Goal: Information Seeking & Learning: Compare options

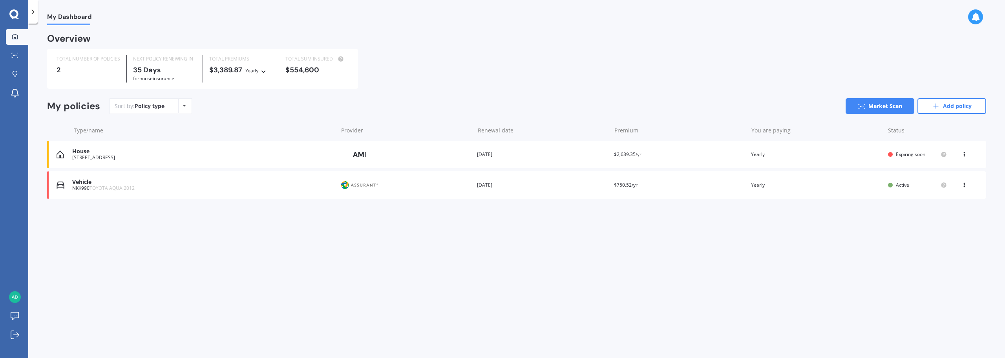
click at [144, 157] on div "[STREET_ADDRESS]" at bounding box center [202, 157] width 261 height 5
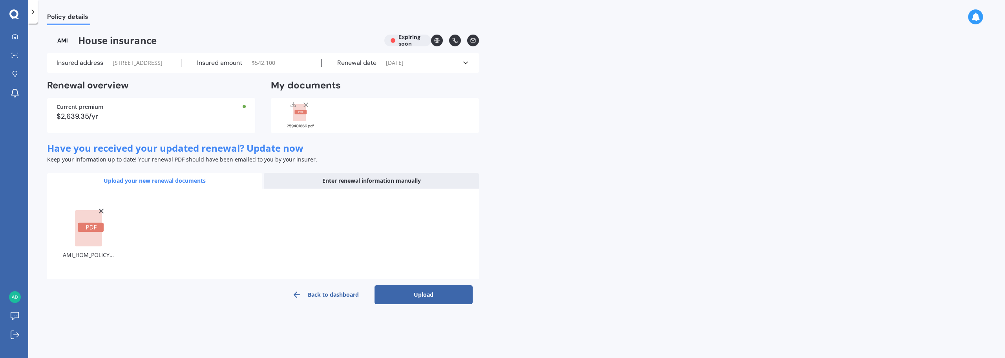
click at [432, 302] on button "Upload" at bounding box center [423, 294] width 98 height 19
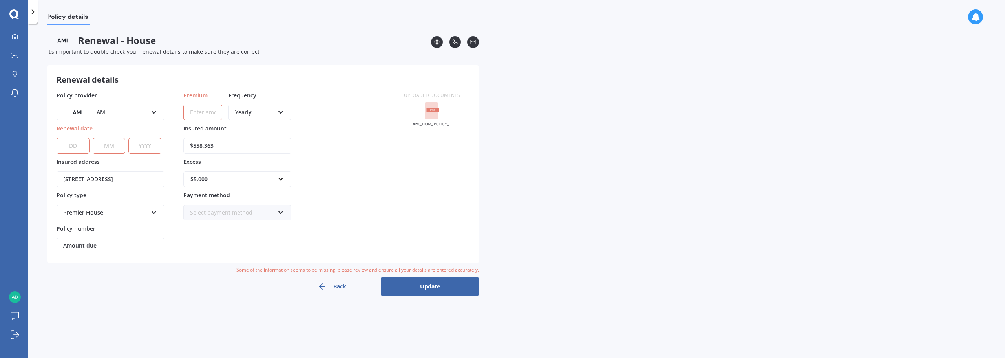
click at [80, 148] on select "DD 01 02 03 04 05 06 07 08 09 10 11 12 13 14 15 16 17 18 19 20 21 22 23 24 25 2…" at bounding box center [73, 146] width 33 height 16
select select "14"
click at [57, 138] on select "DD 01 02 03 04 05 06 07 08 09 10 11 12 13 14 15 16 17 18 19 20 21 22 23 24 25 2…" at bounding box center [73, 146] width 33 height 16
click at [109, 140] on select "MM 01 02 03 04 05 06 07 08 09 10 11 12" at bounding box center [109, 146] width 33 height 16
select select "12"
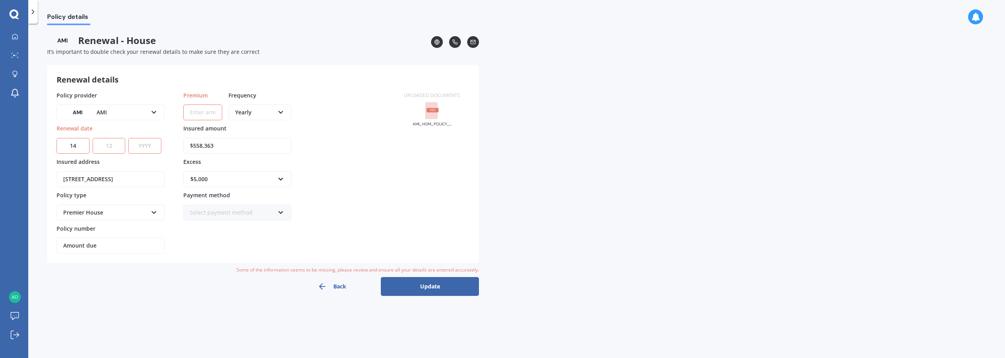
click at [93, 138] on select "MM 01 02 03 04 05 06 07 08 09 10 11 12" at bounding box center [109, 146] width 33 height 16
click at [153, 140] on select "YYYY 2027 2026 2025 2024 2023 2022 2021 2020 2019 2018 2017 2016 2015 2014 2013…" at bounding box center [144, 146] width 33 height 16
select select "2025"
click at [128, 138] on select "YYYY 2027 2026 2025 2024 2023 2022 2021 2020 2019 2018 2017 2016 2015 2014 2013…" at bounding box center [144, 146] width 33 height 16
click at [79, 247] on input "Amount due" at bounding box center [111, 245] width 108 height 16
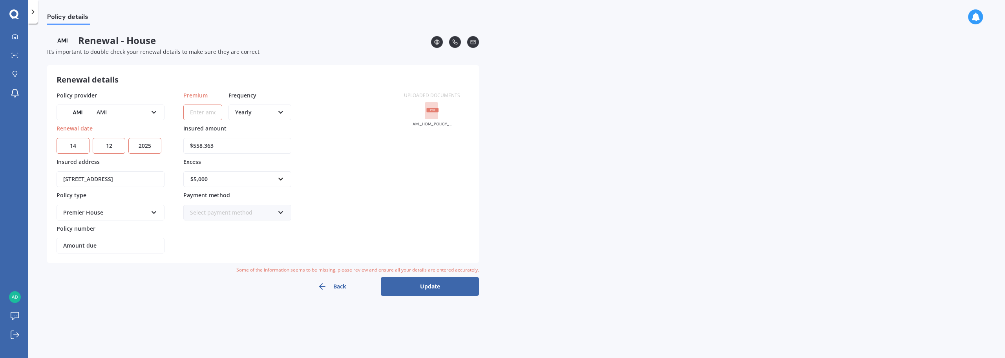
click at [107, 246] on input "Amount due" at bounding box center [111, 245] width 108 height 16
drag, startPoint x: 107, startPoint y: 246, endPoint x: 6, endPoint y: 245, distance: 100.9
click at [6, 245] on div "My Dashboard Market Scan Explore insurance Notifications [PERSON_NAME] Submit f…" at bounding box center [502, 179] width 1005 height 358
type input "2049.47"
click at [272, 213] on div "Select payment method" at bounding box center [232, 212] width 84 height 9
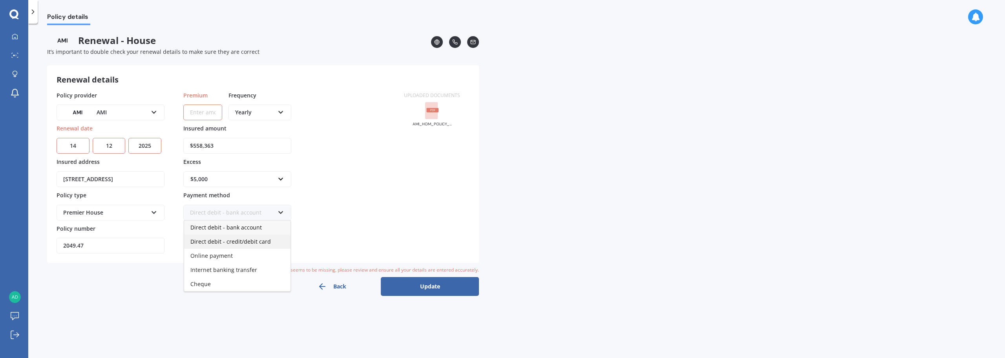
click at [268, 241] on div "Direct debit - credit/debit card" at bounding box center [237, 241] width 106 height 14
click at [427, 290] on button "Update" at bounding box center [430, 286] width 98 height 19
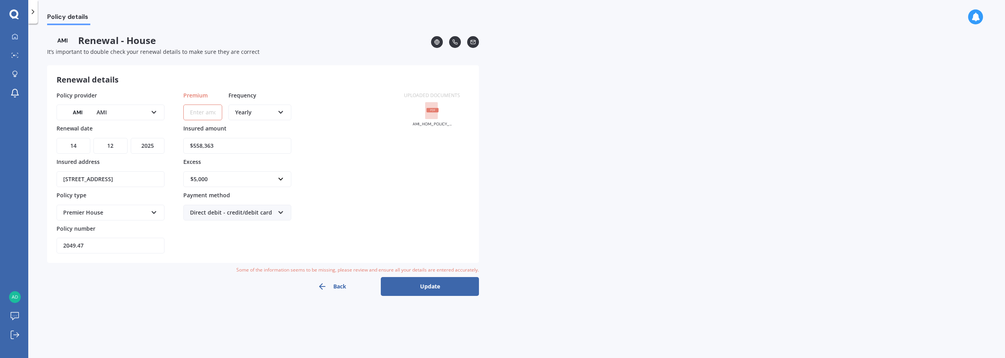
click at [200, 113] on input "Premium" at bounding box center [202, 112] width 39 height 16
click at [93, 269] on div "Some of the information seems to be missing, please review and ensure all your …" at bounding box center [263, 270] width 432 height 8
drag, startPoint x: 92, startPoint y: 247, endPoint x: 48, endPoint y: 244, distance: 44.0
click at [51, 245] on div "Renewal details Policy provider AMI AA AMI AMP ANZ ASB Ando BNZ Co-Operative Ba…" at bounding box center [263, 163] width 432 height 197
paste input "aditya"
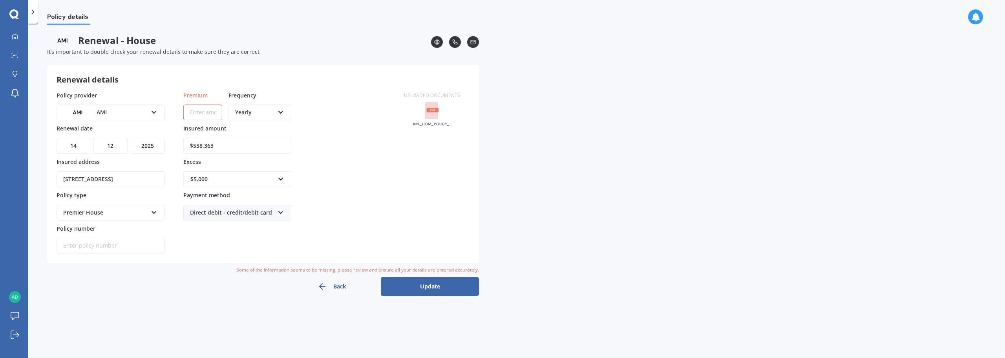
type input "aditya"
click at [77, 245] on input "Policy number" at bounding box center [111, 245] width 108 height 16
paste input "aditya"
type input "aditya"
type input "HOMA00363233"
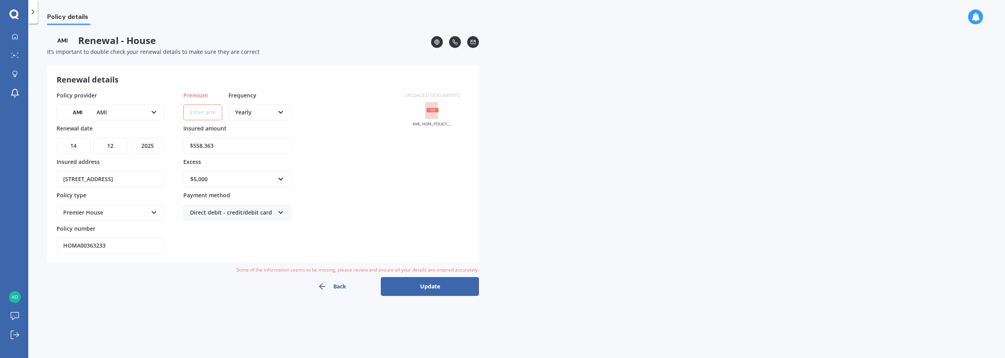
click at [210, 107] on input "Premium" at bounding box center [202, 112] width 39 height 16
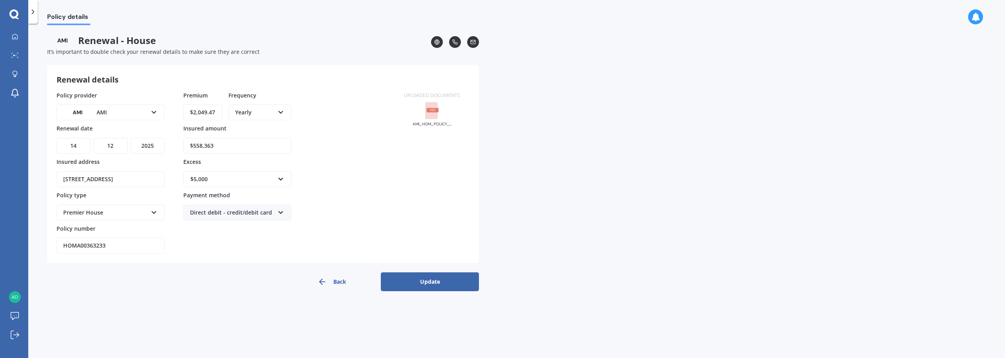
type input "$2,049.47"
click at [434, 283] on button "Update" at bounding box center [430, 281] width 98 height 19
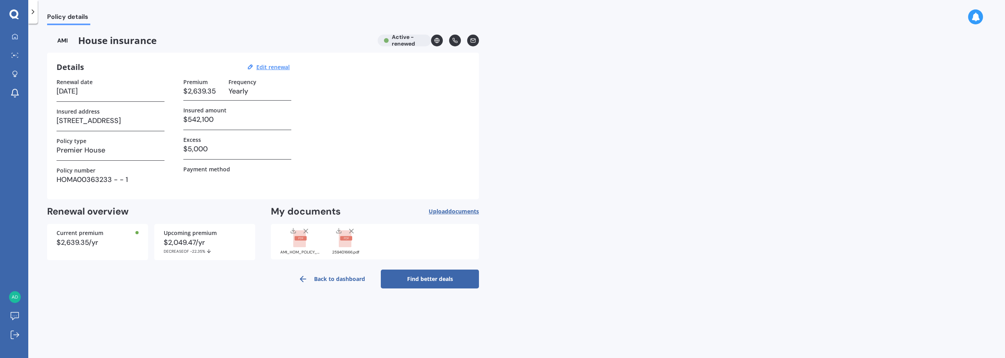
click at [208, 118] on h3 "$542,100" at bounding box center [237, 119] width 108 height 12
click at [265, 65] on u "Edit renewal" at bounding box center [272, 66] width 33 height 7
select select "14"
select select "12"
select select "2025"
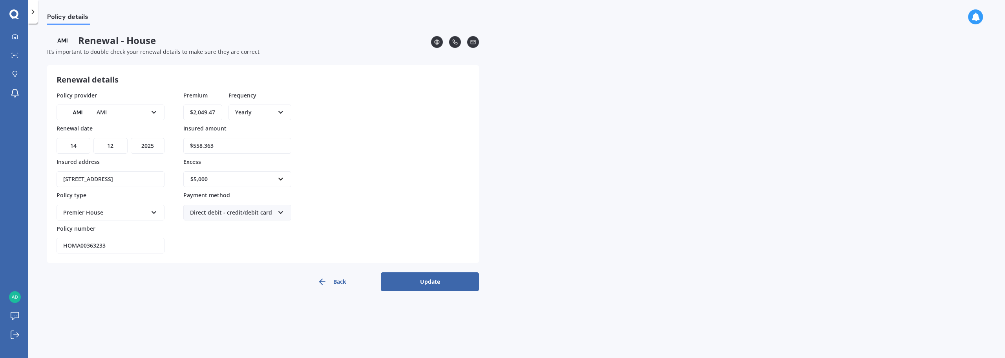
click at [427, 279] on button "Update" at bounding box center [430, 281] width 98 height 19
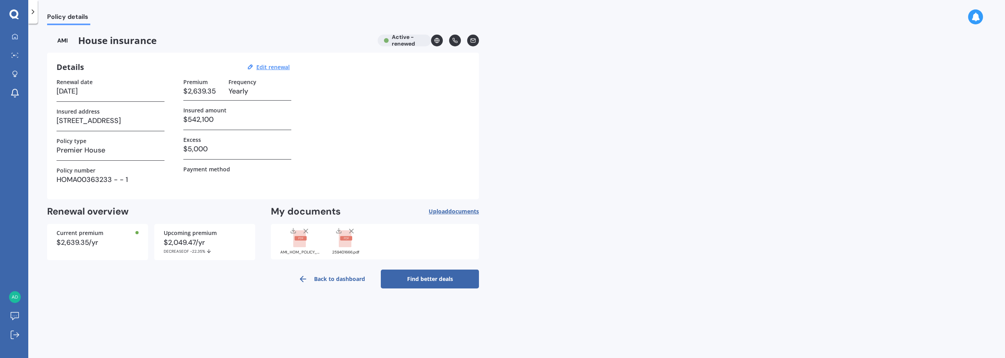
click at [431, 281] on link "Find better deals" at bounding box center [430, 278] width 98 height 19
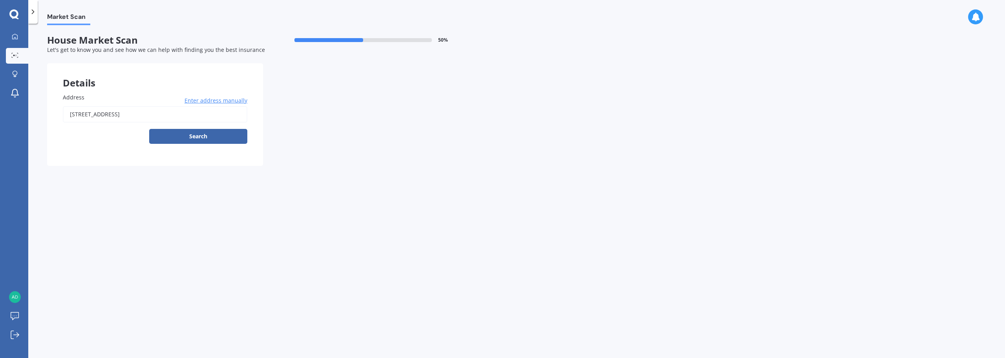
click at [186, 137] on button "Search" at bounding box center [198, 136] width 98 height 15
type input "[STREET_ADDRESS]"
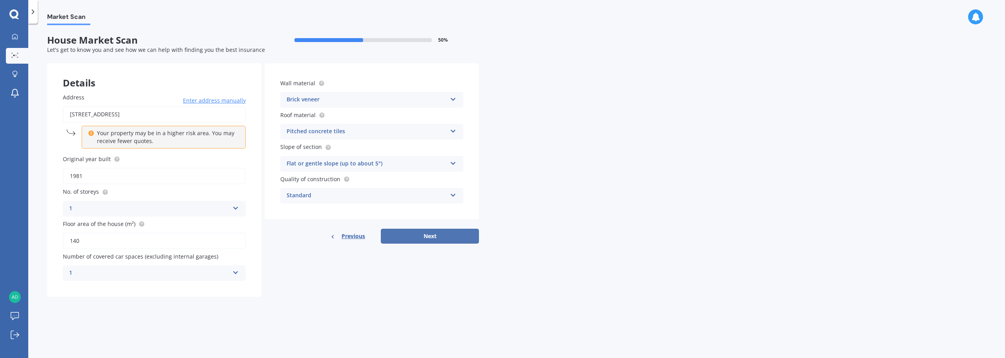
click at [432, 242] on button "Next" at bounding box center [430, 235] width 98 height 15
select select "04"
select select "09"
select select "1982"
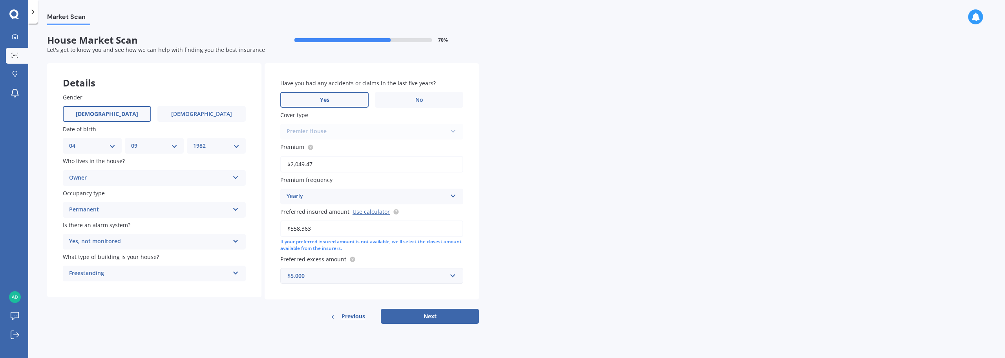
click at [339, 100] on label "Yes" at bounding box center [324, 100] width 88 height 16
click at [0, 0] on input "Yes" at bounding box center [0, 0] width 0 height 0
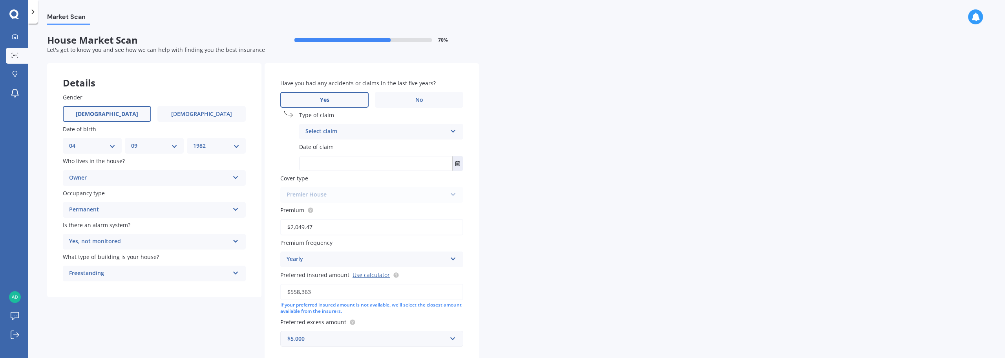
click at [406, 129] on div "Select claim" at bounding box center [375, 131] width 141 height 9
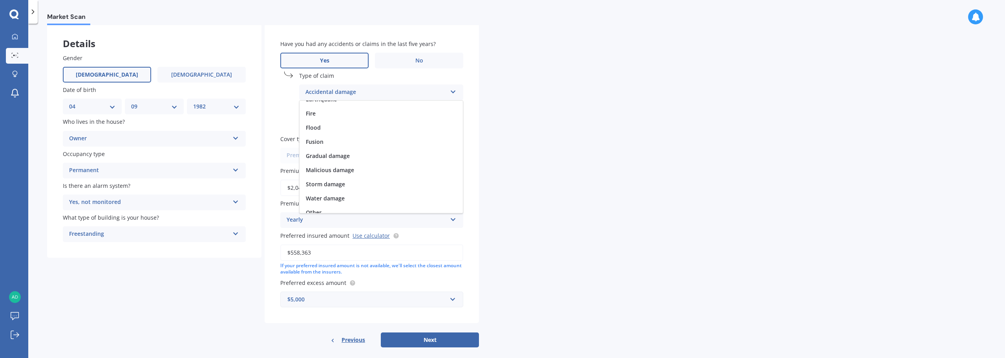
scroll to position [57, 0]
click at [324, 206] on div "Other" at bounding box center [380, 206] width 163 height 14
click at [321, 124] on input "text" at bounding box center [375, 124] width 153 height 14
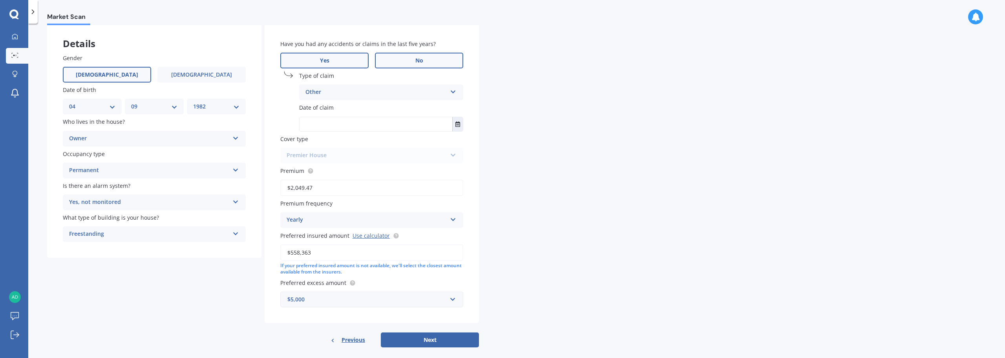
click at [425, 60] on label "No" at bounding box center [419, 61] width 88 height 16
click at [0, 0] on input "No" at bounding box center [0, 0] width 0 height 0
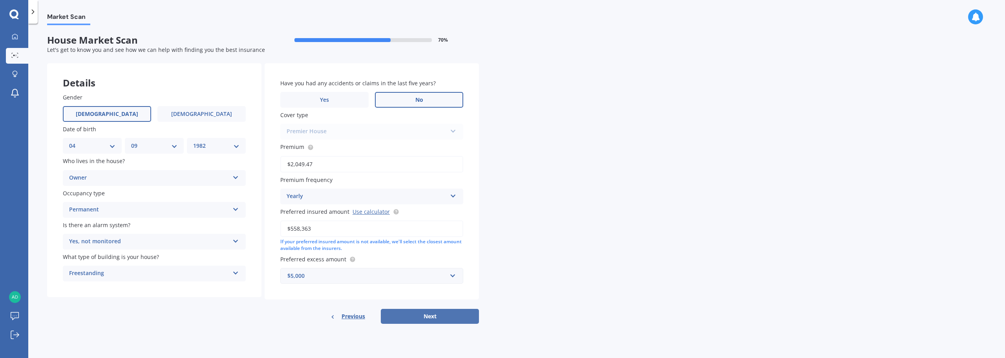
click at [430, 316] on button "Next" at bounding box center [430, 315] width 98 height 15
select select "04"
select select "09"
select select "1982"
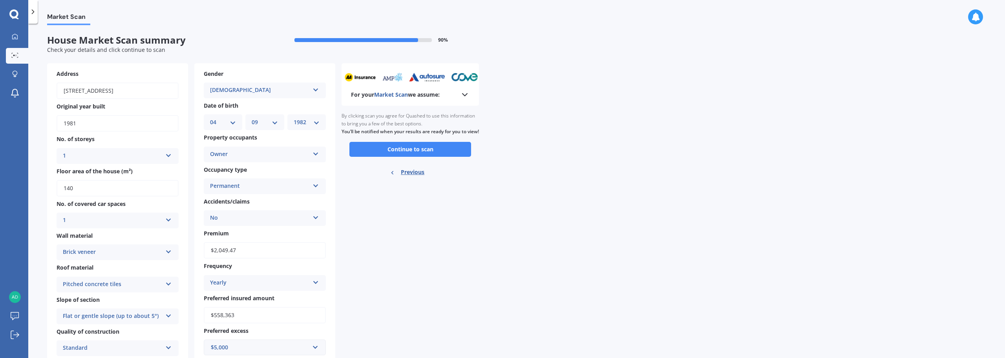
click at [152, 284] on div "Pitched concrete tiles" at bounding box center [112, 283] width 99 height 9
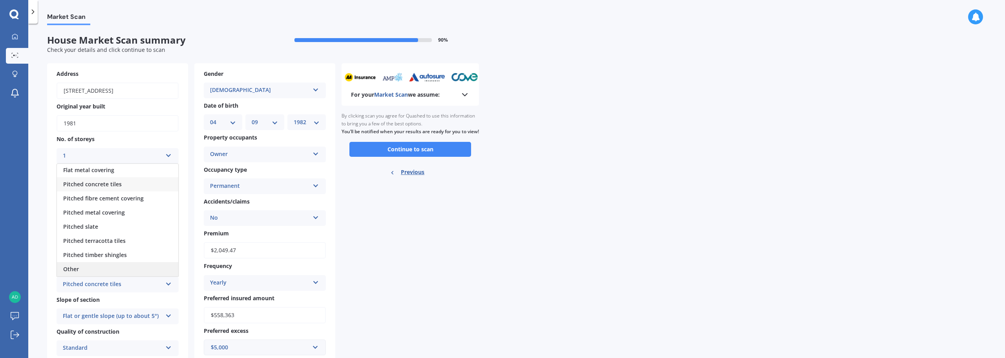
click at [99, 268] on div "Other" at bounding box center [117, 269] width 121 height 14
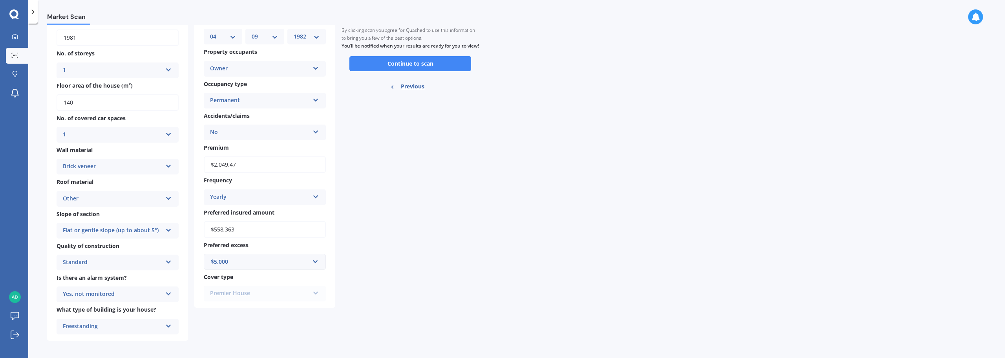
scroll to position [89, 0]
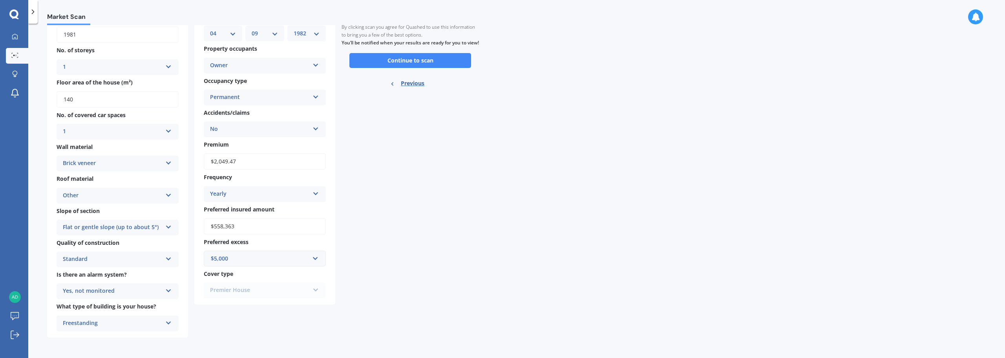
click at [422, 68] on button "Continue to scan" at bounding box center [410, 60] width 122 height 15
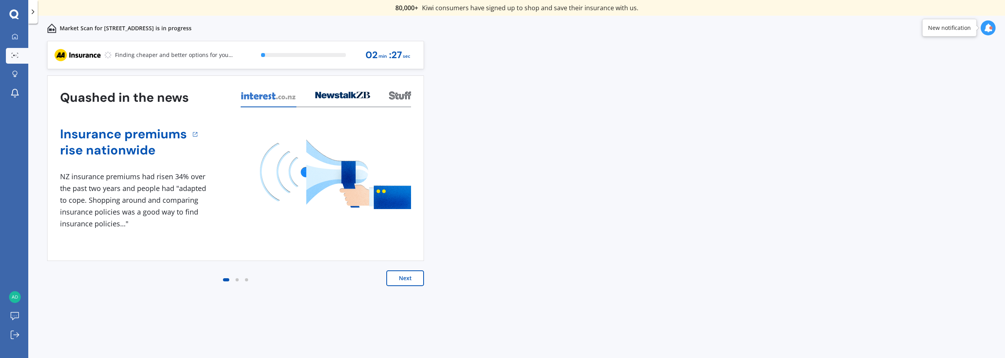
click at [403, 278] on button "Next" at bounding box center [405, 278] width 38 height 16
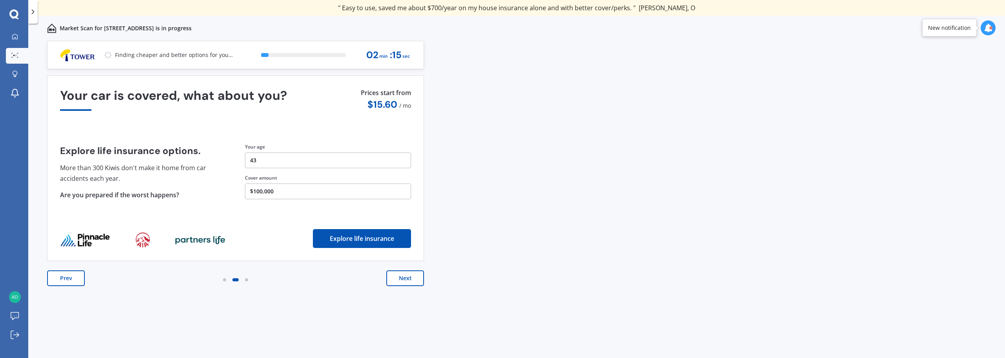
click at [413, 277] on button "Next" at bounding box center [405, 278] width 38 height 16
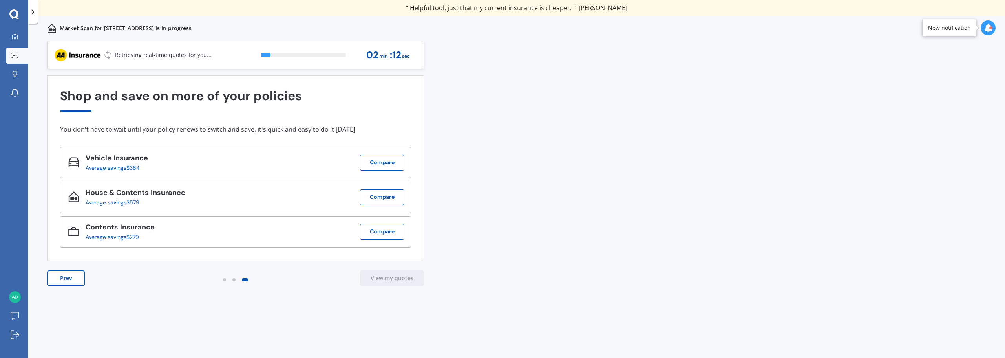
click at [543, 181] on div "Previous 80,000+ [DEMOGRAPHIC_DATA] consumers have signed up to shop and save t…" at bounding box center [516, 208] width 976 height 334
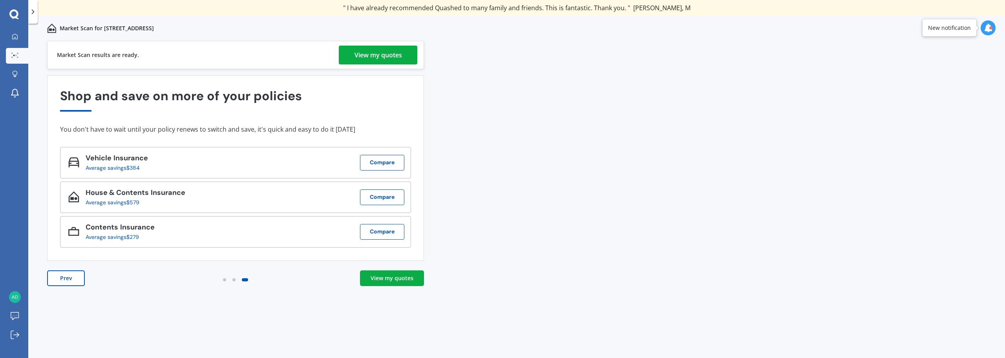
click at [368, 53] on div "View my quotes" at bounding box center [377, 55] width 47 height 19
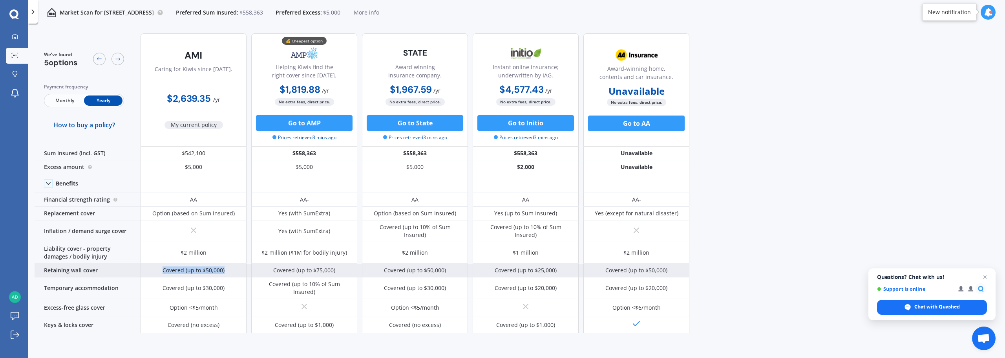
drag, startPoint x: 163, startPoint y: 266, endPoint x: 226, endPoint y: 264, distance: 62.8
click at [226, 264] on div "Covered (up to $50,000)" at bounding box center [193, 270] width 106 height 14
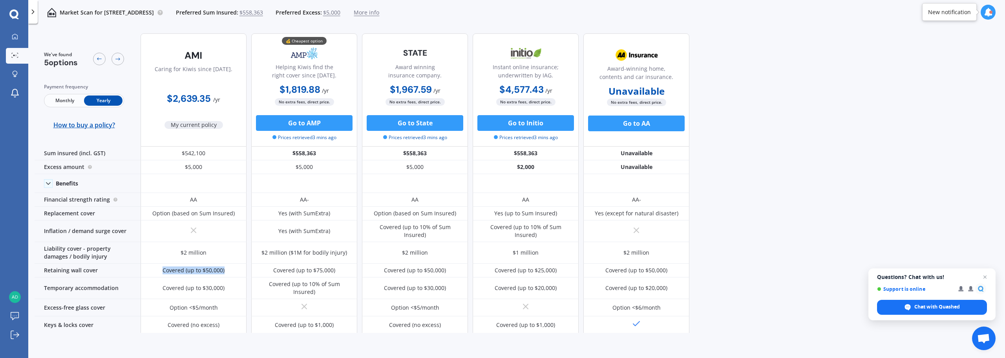
drag, startPoint x: 168, startPoint y: 99, endPoint x: 238, endPoint y: 98, distance: 70.6
click at [238, 98] on div "$2,639.35 / yr" at bounding box center [193, 95] width 106 height 22
click at [919, 307] on span "Chat with Quashed" at bounding box center [937, 306] width 46 height 7
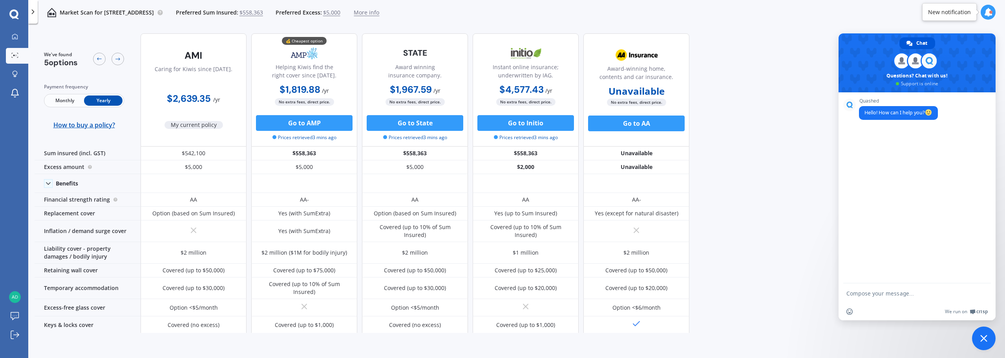
click at [883, 292] on textarea "Compose your message..." at bounding box center [908, 293] width 124 height 7
type textarea "hi"
click at [12, 34] on icon at bounding box center [15, 36] width 6 height 6
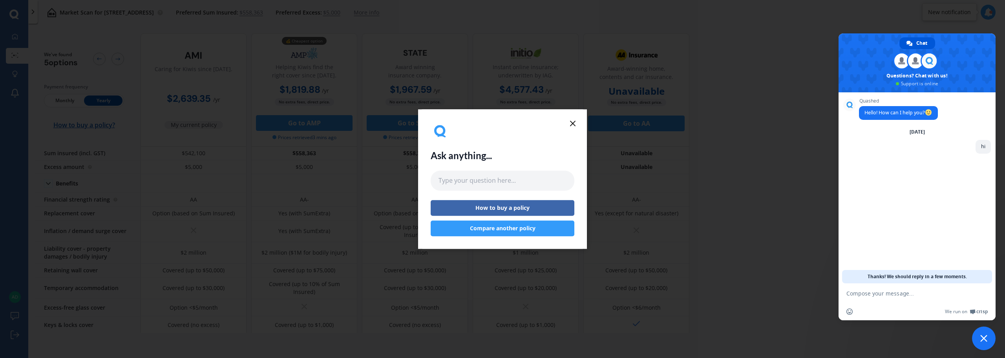
click at [571, 120] on icon at bounding box center [572, 123] width 9 height 9
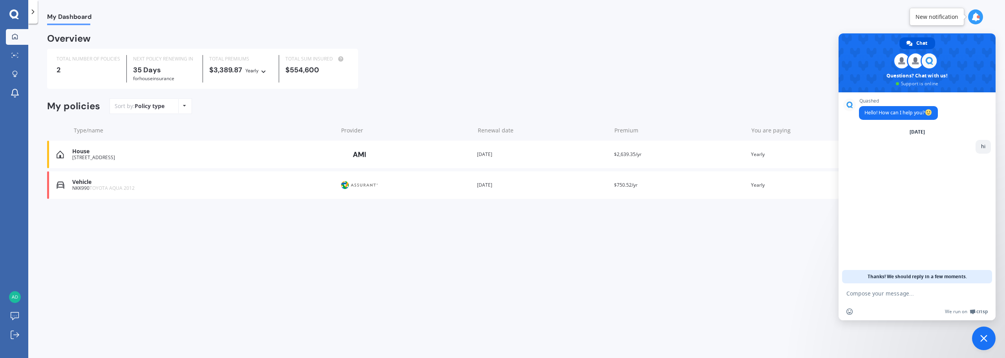
click at [525, 304] on div "My Dashboard Overview TOTAL NUMBER OF POLICIES 2 NEXT POLICY RENEWING [DATE] fo…" at bounding box center [516, 192] width 976 height 334
click at [922, 40] on span "Chat" at bounding box center [921, 43] width 11 height 12
click at [983, 343] on span "Close chat" at bounding box center [984, 338] width 24 height 24
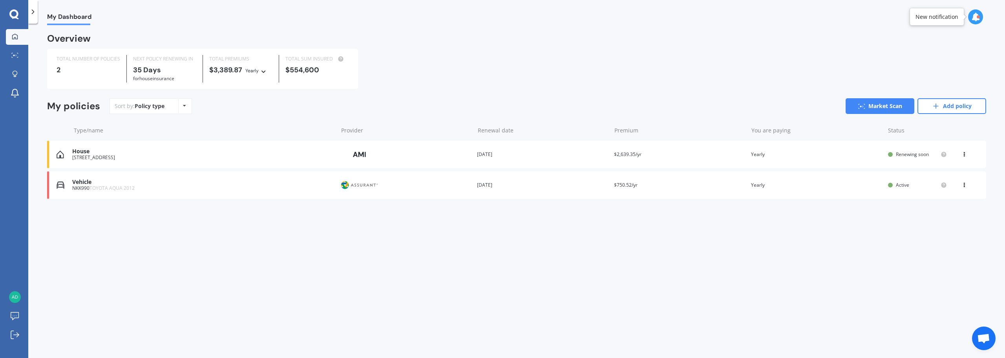
click at [109, 160] on div "[STREET_ADDRESS]" at bounding box center [202, 157] width 261 height 5
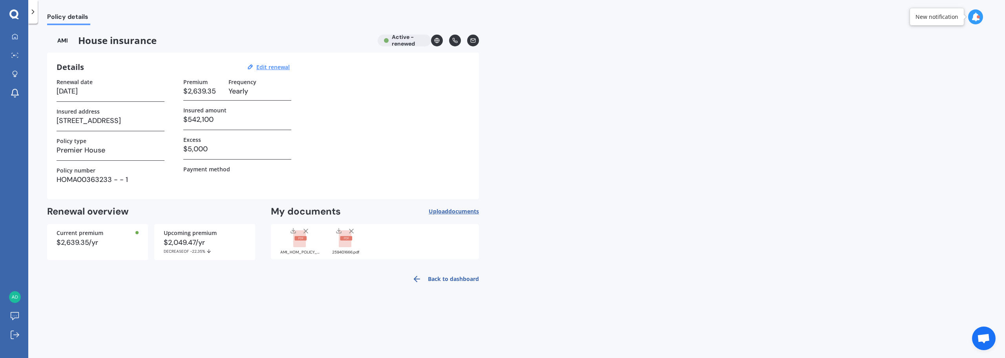
click at [168, 247] on div "$2,049.47/yr DECREASE OF -22.35%" at bounding box center [205, 246] width 82 height 15
drag, startPoint x: 190, startPoint y: 252, endPoint x: 207, endPoint y: 253, distance: 17.3
click at [207, 253] on span "DECREASE OF -22.35%" at bounding box center [205, 250] width 82 height 5
drag, startPoint x: 207, startPoint y: 301, endPoint x: 206, endPoint y: 286, distance: 15.8
click at [207, 302] on div "Policy details House insurance Active - renewed Details Edit renewal Renewal da…" at bounding box center [516, 192] width 976 height 334
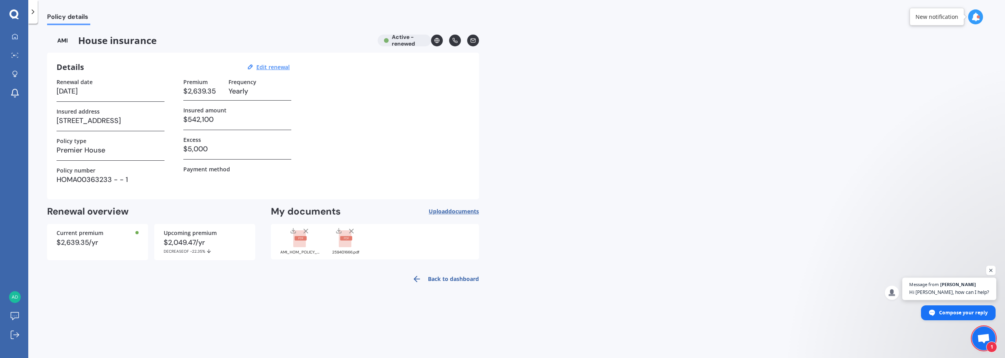
click at [965, 288] on span "Message from [PERSON_NAME], how can I help?" at bounding box center [949, 288] width 94 height 22
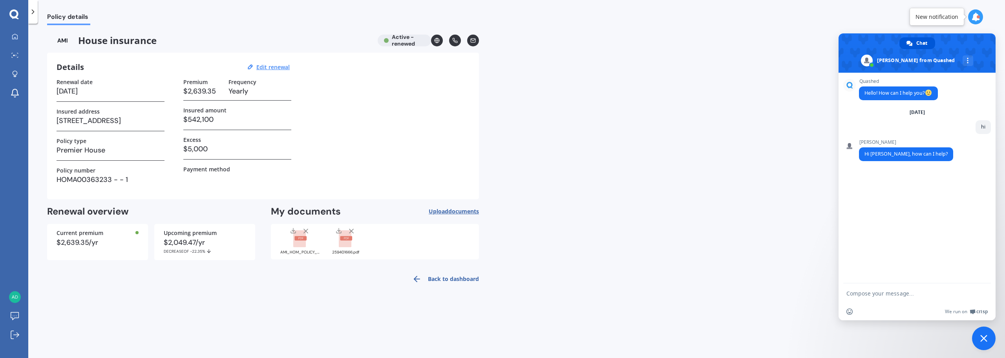
click at [866, 296] on textarea "Compose your message..." at bounding box center [908, 293] width 124 height 7
type textarea "hey [PERSON_NAME]...how are you?"
click at [535, 116] on div "Policy details House insurance Active - renewed Details Edit renewal Renewal da…" at bounding box center [516, 192] width 976 height 334
click at [887, 290] on textarea "Compose your message..." at bounding box center [908, 293] width 124 height 7
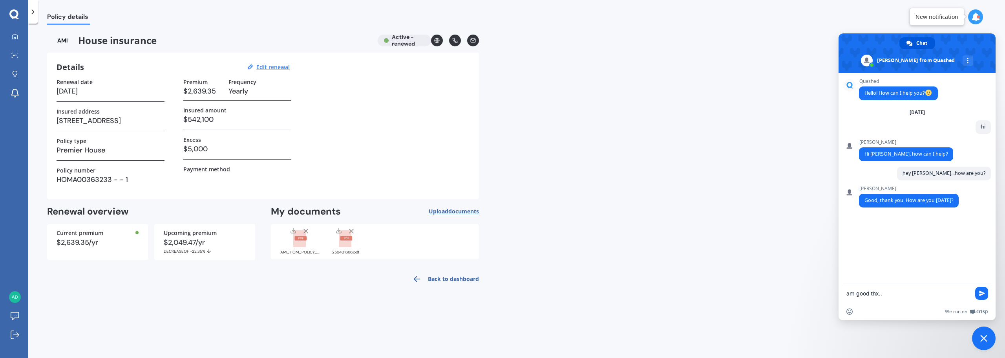
type textarea "am good thx..."
click at [908, 290] on textarea "Compose your message..." at bounding box center [908, 293] width 124 height 7
type textarea "aah..that's alright...you can carry on...i will getback..."
type textarea "thx...for replying."
click at [730, 53] on div "Policy details House insurance Active - renewed Details Edit renewal Renewal da…" at bounding box center [516, 192] width 976 height 334
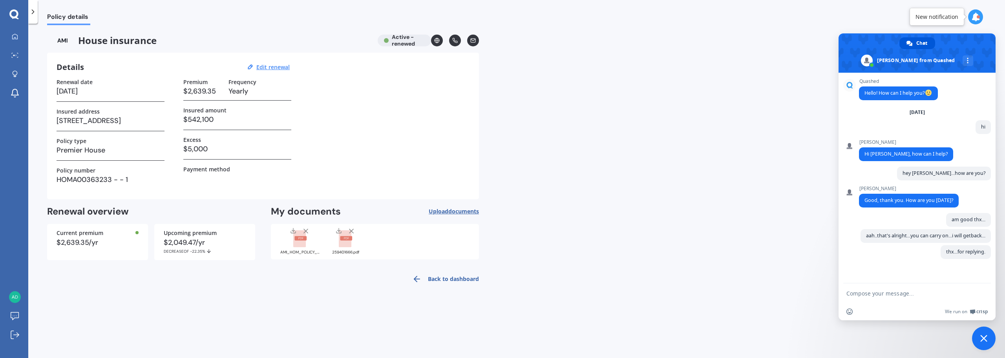
click at [13, 12] on icon at bounding box center [13, 14] width 9 height 10
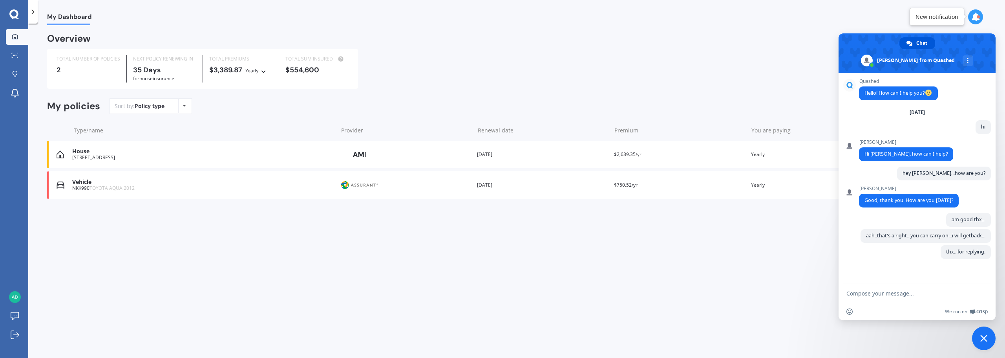
click at [186, 110] on div "Policy type Alphabetical Date added Renewing next" at bounding box center [184, 106] width 12 height 14
click at [306, 95] on div "Overview TOTAL NUMBER OF POLICIES 2 NEXT POLICY RENEWING [DATE] for House insur…" at bounding box center [516, 126] width 939 height 183
click at [260, 71] on div "Yearly Yearly Six-Monthly Quarterly Monthly Fortnightly Weekly" at bounding box center [256, 70] width 23 height 9
click at [429, 94] on div "Overview TOTAL NUMBER OF POLICIES 2 NEXT POLICY RENEWING [DATE] for House insur…" at bounding box center [516, 126] width 939 height 183
drag, startPoint x: 291, startPoint y: 111, endPoint x: 226, endPoint y: 101, distance: 66.3
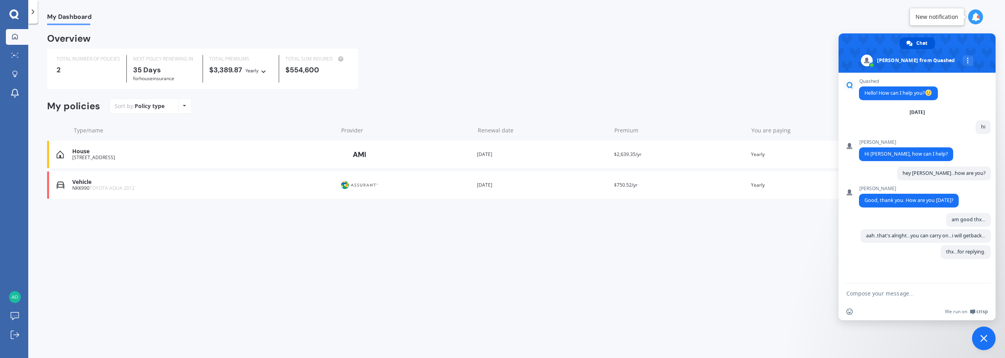
click at [291, 111] on div "Sort by: Policy type Policy type Alphabetical Date added Renewing next Market S…" at bounding box center [547, 106] width 876 height 16
click at [62, 67] on div "2" at bounding box center [89, 70] width 64 height 8
click at [492, 75] on div "TOTAL NUMBER OF POLICIES 2 NEXT POLICY RENEWING [DATE] for House insurance TOTA…" at bounding box center [516, 69] width 939 height 40
click at [982, 335] on span "Close chat" at bounding box center [983, 337] width 7 height 7
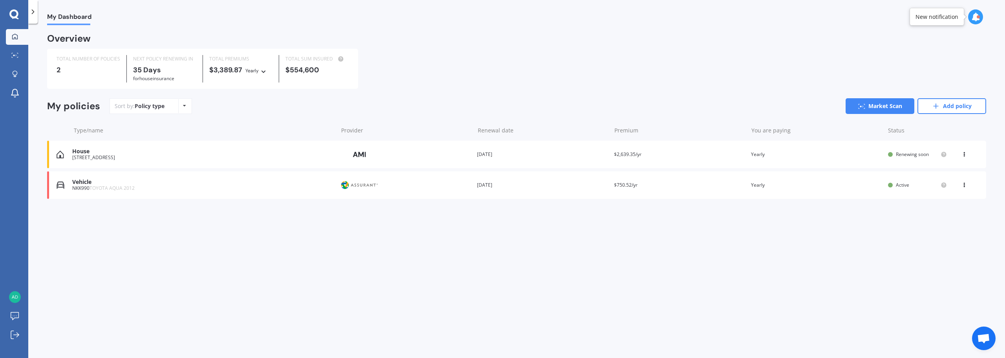
click at [965, 156] on div "View option View policy Delete" at bounding box center [964, 154] width 7 height 8
click at [902, 272] on div "My Dashboard Overview TOTAL NUMBER OF POLICIES 2 NEXT POLICY RENEWING [DATE] fo…" at bounding box center [516, 192] width 976 height 334
click at [985, 341] on span "Open chat" at bounding box center [983, 338] width 13 height 11
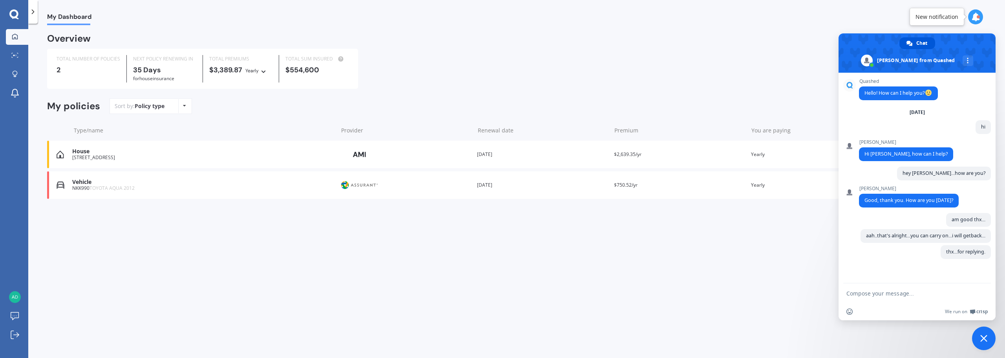
click at [859, 294] on textarea "Compose your message..." at bounding box center [908, 293] width 124 height 7
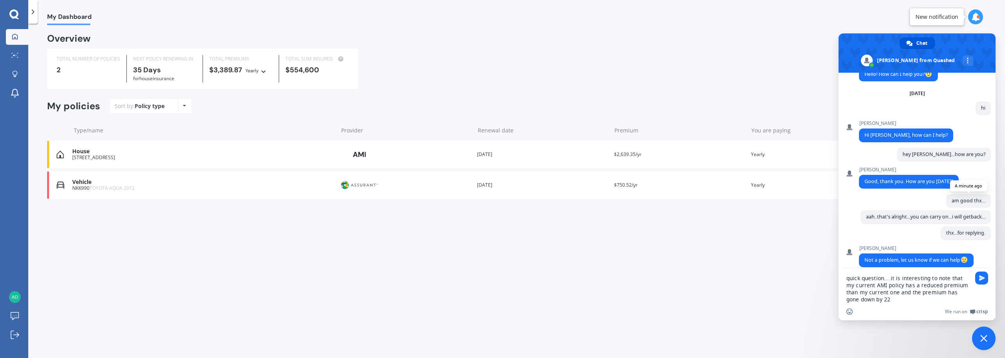
type textarea "quick question....it is interesting to note that my current AMI policy has a re…"
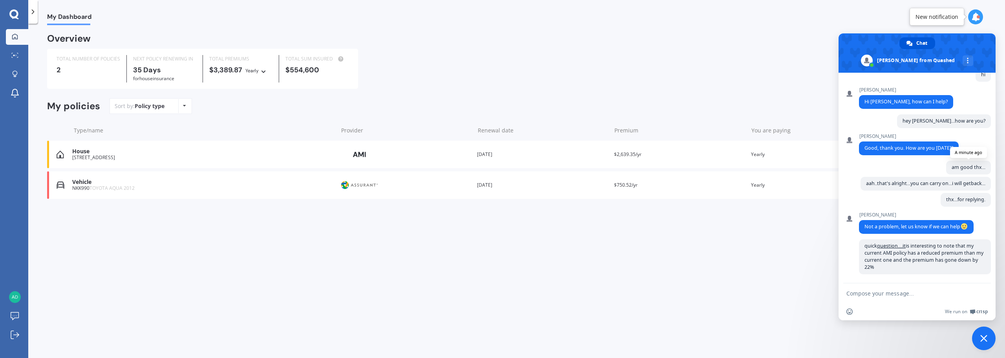
scroll to position [59, 0]
type textarea "is there"
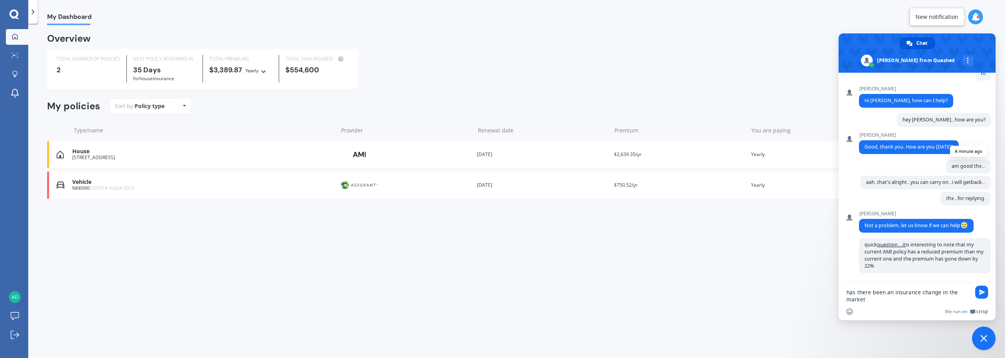
type textarea "has there been an insurance change in the market ?"
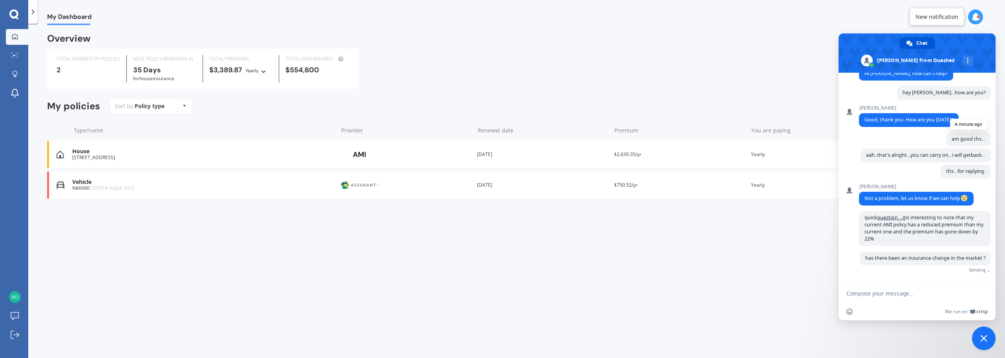
scroll to position [82, 0]
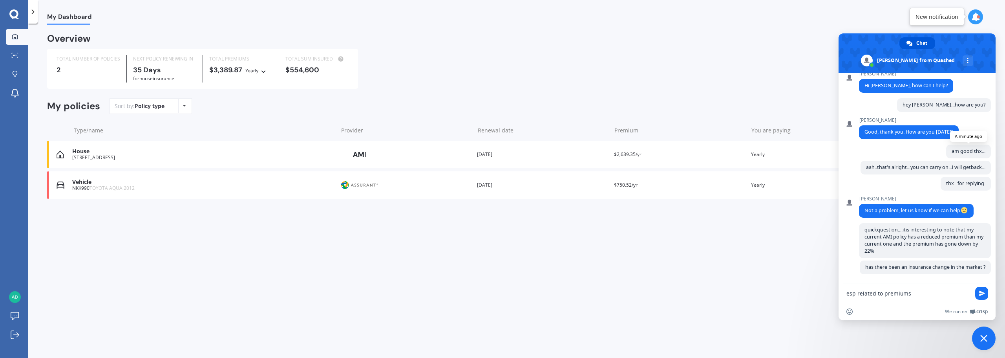
type textarea "esp related to premiums."
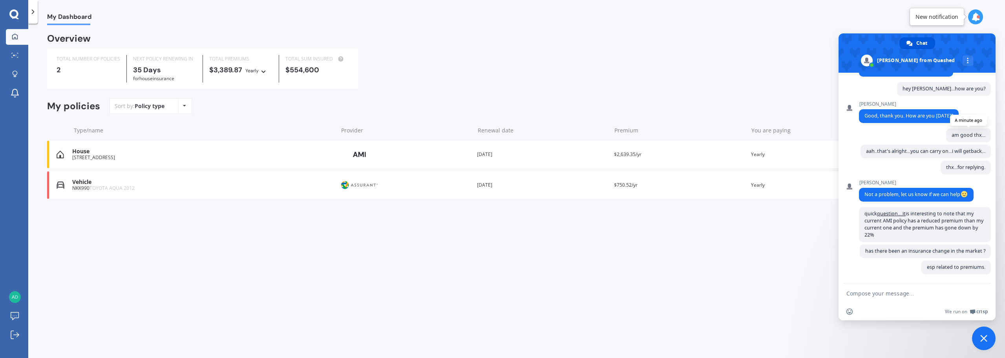
scroll to position [99, 0]
click at [663, 212] on div "Overview TOTAL NUMBER OF POLICIES 2 NEXT POLICY RENEWING [DATE] for House insur…" at bounding box center [516, 126] width 939 height 183
click at [77, 185] on div "Vehicle" at bounding box center [202, 182] width 261 height 7
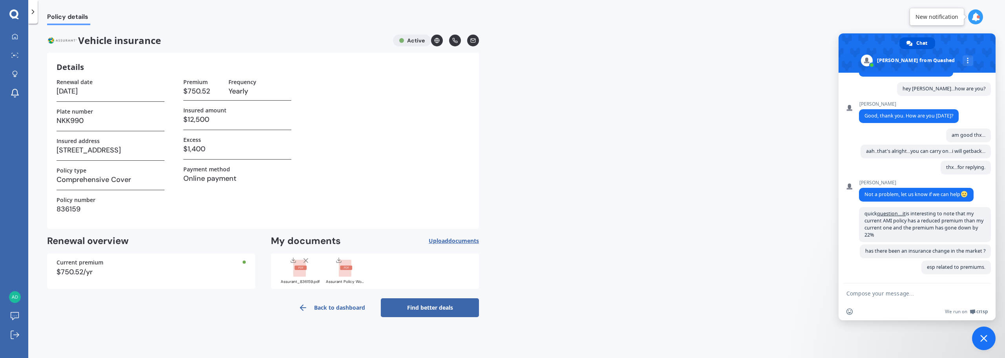
click at [31, 15] on icon at bounding box center [33, 12] width 8 height 8
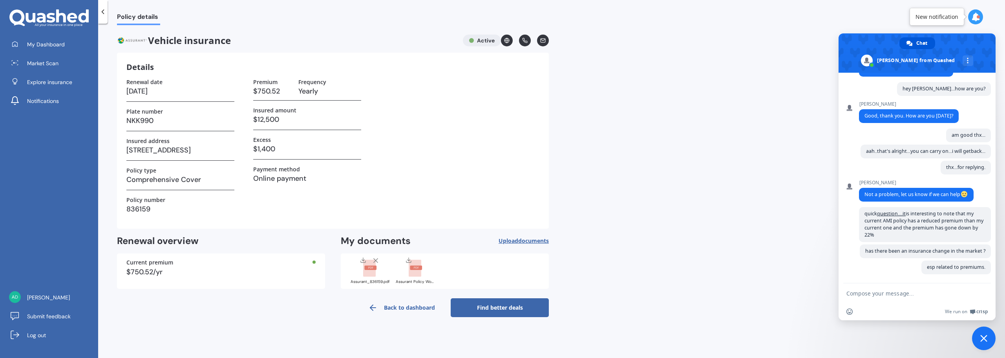
click at [101, 11] on icon at bounding box center [103, 12] width 8 height 8
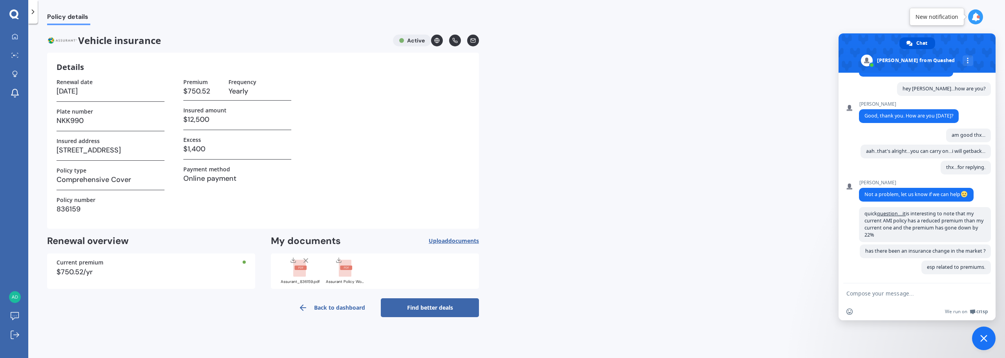
click at [580, 144] on div "Policy details Vehicle insurance Active Details Renewal date [DATE] Plate numbe…" at bounding box center [516, 192] width 976 height 334
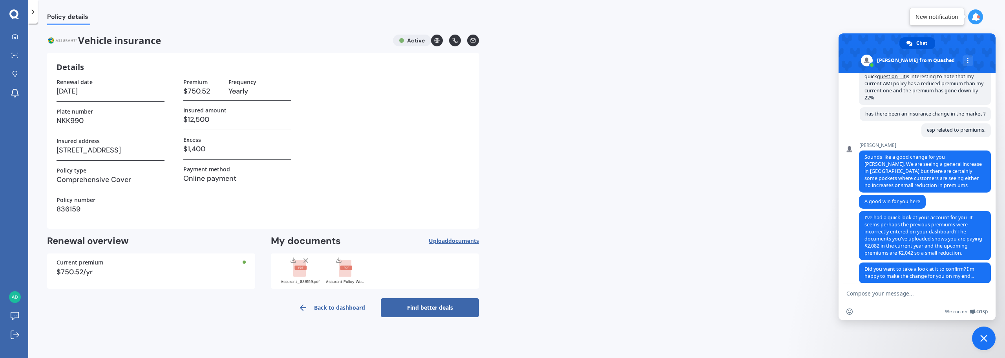
scroll to position [244, 0]
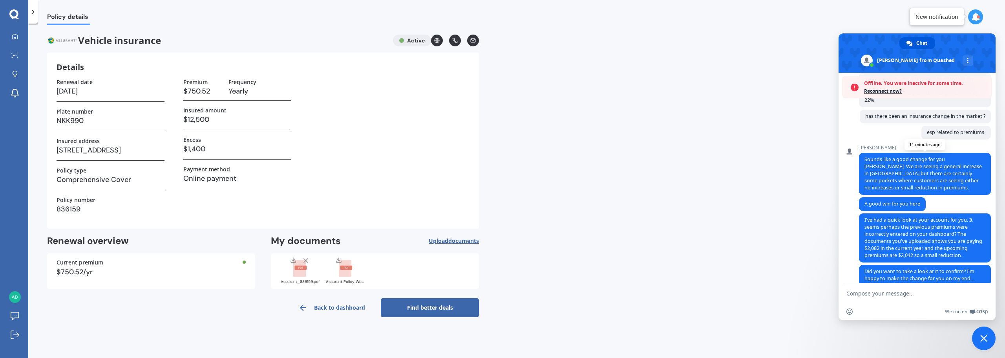
click at [922, 191] on span "Sounds like a good change for you [PERSON_NAME]. We are seeing a general increa…" at bounding box center [922, 173] width 117 height 35
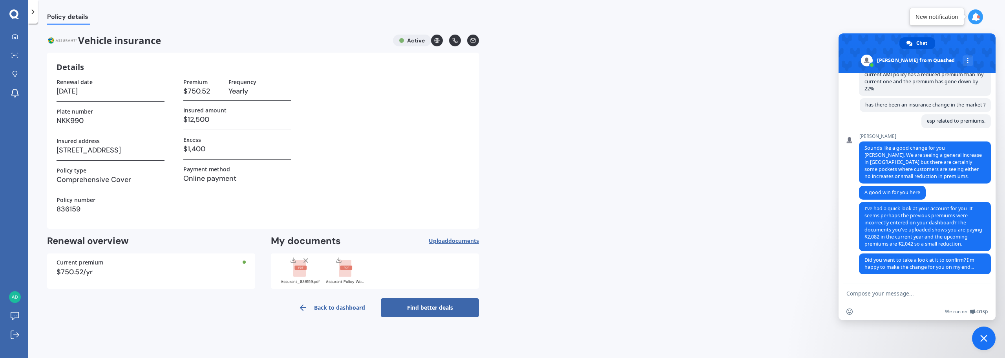
click at [895, 291] on textarea "Compose your message..." at bounding box center [908, 293] width 124 height 7
type textarea "lemme take a look"
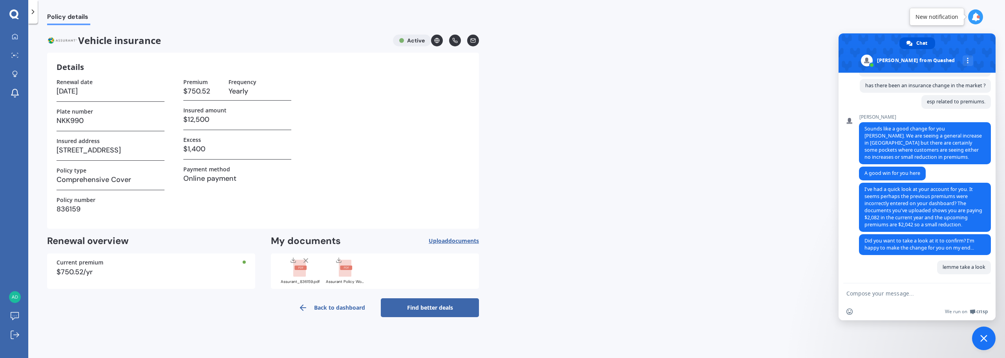
scroll to position [264, 0]
click at [868, 290] on textarea "Compose your message..." at bounding box center [908, 293] width 124 height 7
click at [15, 33] on icon at bounding box center [15, 36] width 6 height 6
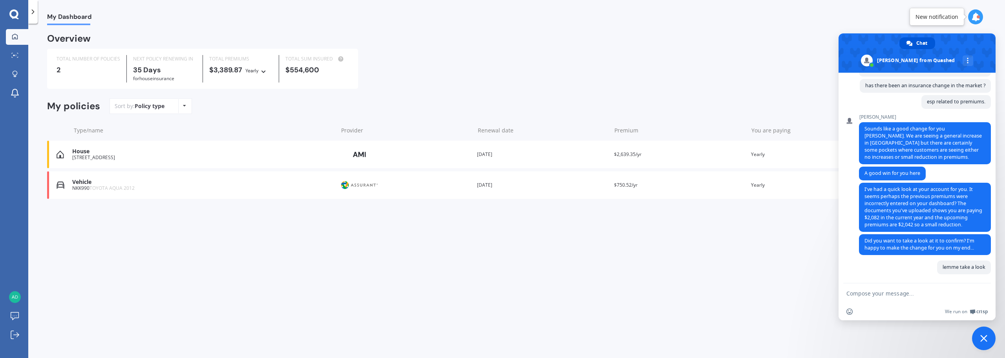
click at [886, 295] on textarea "Compose your message..." at bounding box center [908, 293] width 124 height 7
type textarea "al figures look correct"
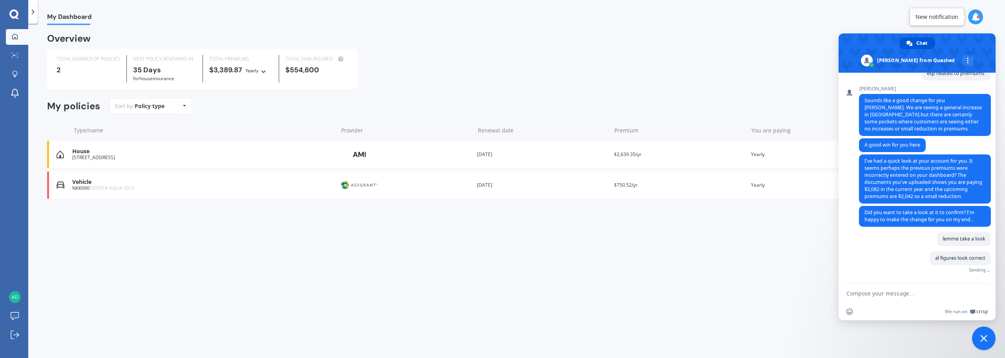
scroll to position [280, 0]
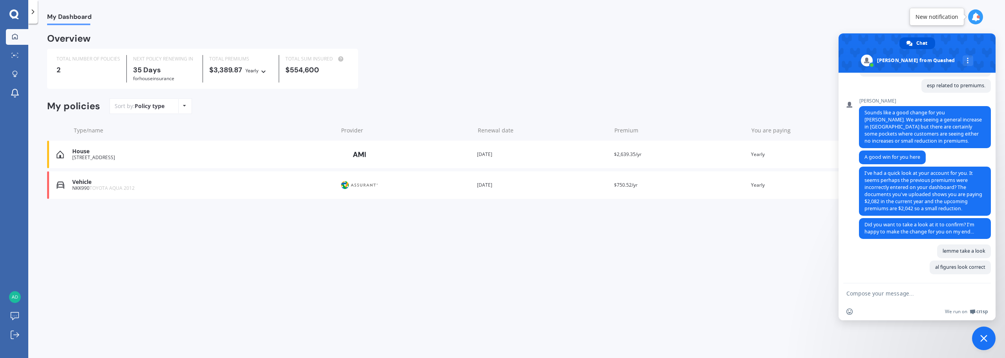
click at [163, 156] on div "[STREET_ADDRESS]" at bounding box center [202, 157] width 261 height 5
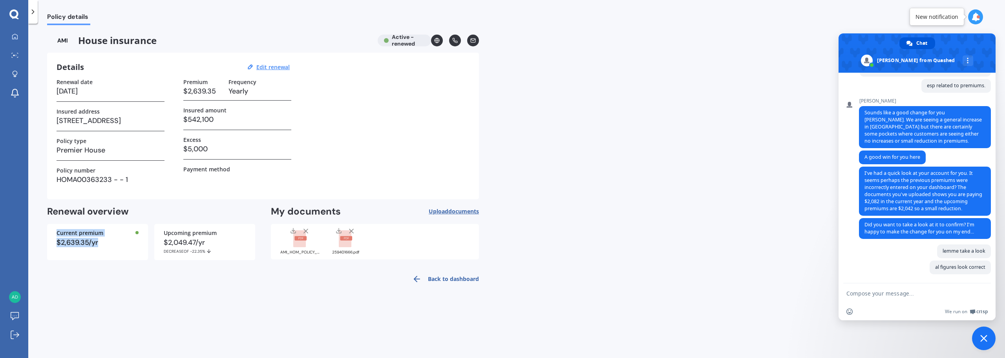
drag, startPoint x: 57, startPoint y: 233, endPoint x: 99, endPoint y: 240, distance: 42.9
click at [99, 240] on div "Current premium $2,639.35/yr" at bounding box center [97, 242] width 101 height 36
copy div "Current premium $2,639.35/yr"
click at [856, 293] on textarea "Compose your message..." at bounding box center [908, 293] width 124 height 7
paste textarea "Current premium $2,639.35/yr"
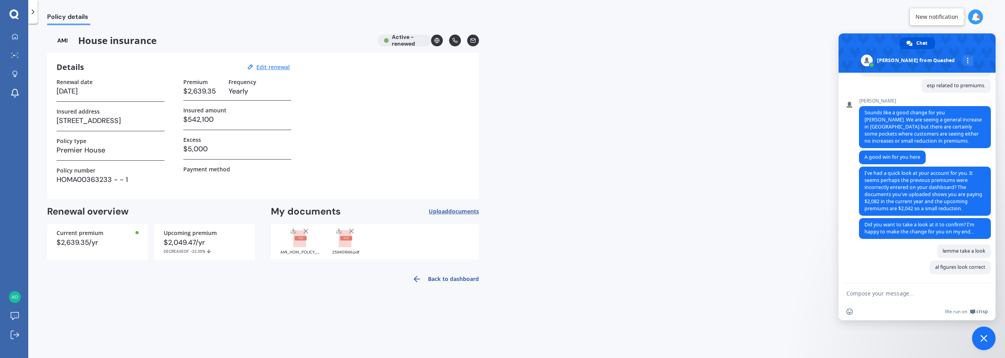
type textarea "Current premium $2,639.35/yr"
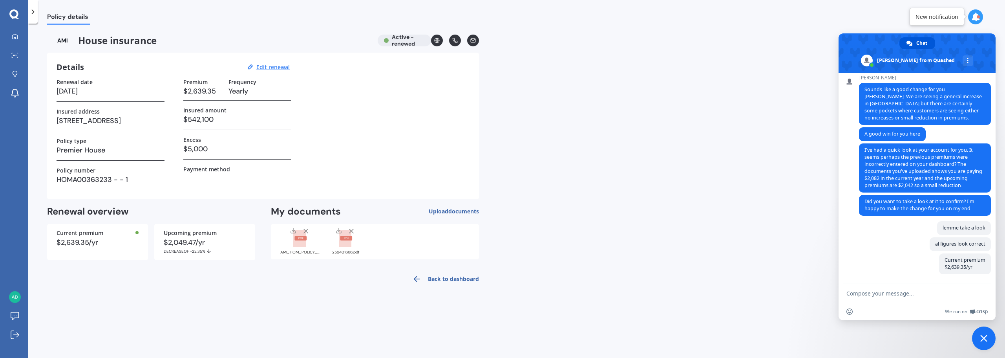
scroll to position [303, 0]
drag, startPoint x: 166, startPoint y: 233, endPoint x: 215, endPoint y: 252, distance: 52.7
click at [215, 252] on div "Upcoming premium $2,049.47/yr DECREASE OF -22.35%" at bounding box center [204, 242] width 101 height 36
copy div "Upcoming premium $2,049.47/yr DECREASE OF -22.35%"
click at [908, 293] on textarea "Compose your message..." at bounding box center [908, 293] width 124 height 7
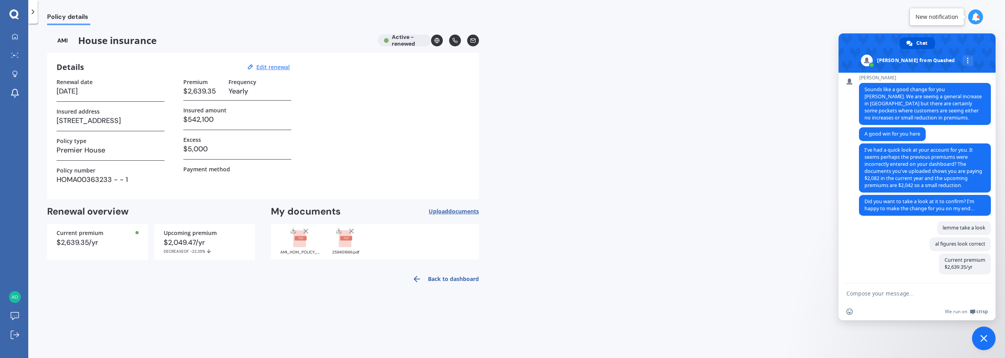
paste textarea "Upcoming premium $2,049.47/yr DECREASE OF -22.35%"
type textarea "Upcoming premium $2,049.47/yr DECREASE OF -22.35%"
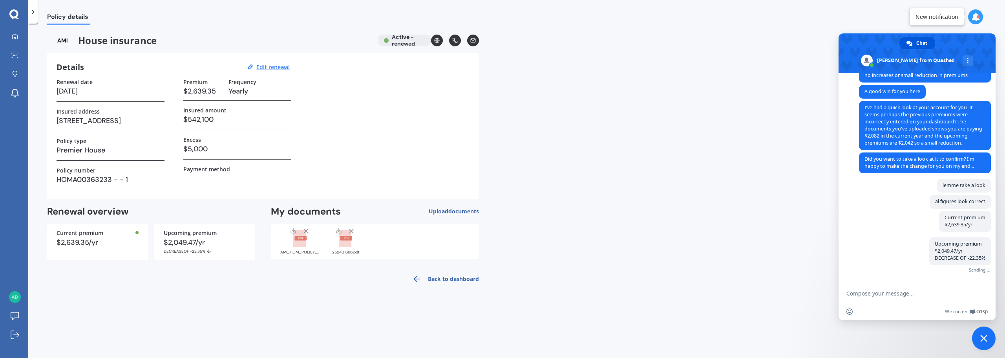
scroll to position [333, 0]
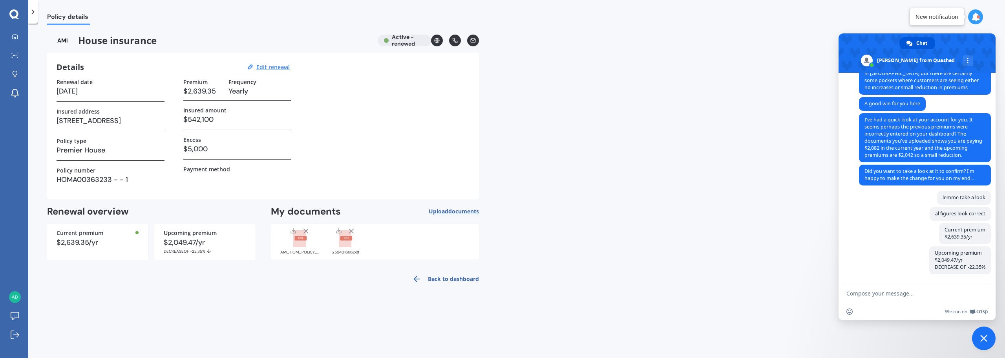
click at [858, 291] on textarea "Compose your message..." at bounding box center [908, 293] width 124 height 7
type textarea "i am ta"
click at [14, 60] on link "Market Scan" at bounding box center [17, 56] width 22 height 16
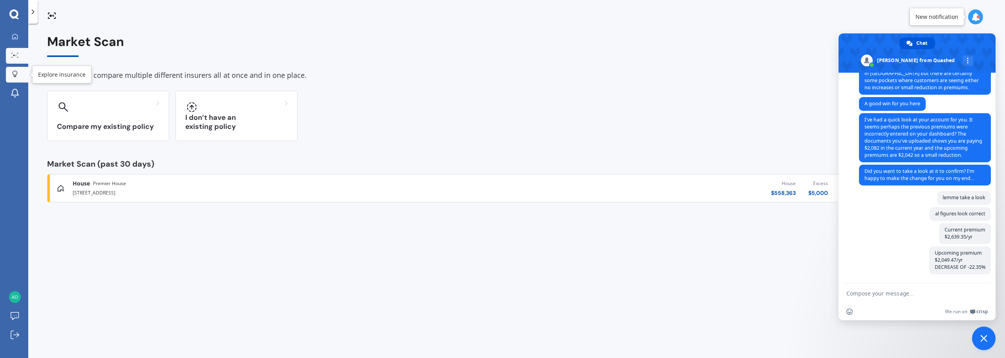
click at [16, 77] on icon at bounding box center [14, 76] width 3 height 1
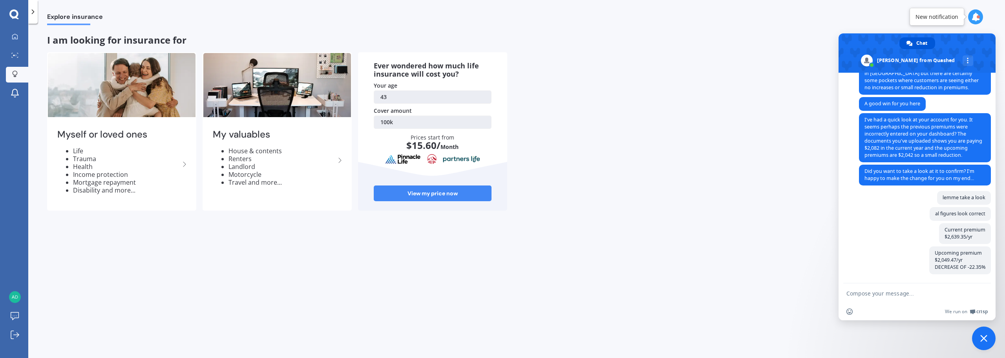
click at [15, 17] on icon at bounding box center [13, 13] width 9 height 9
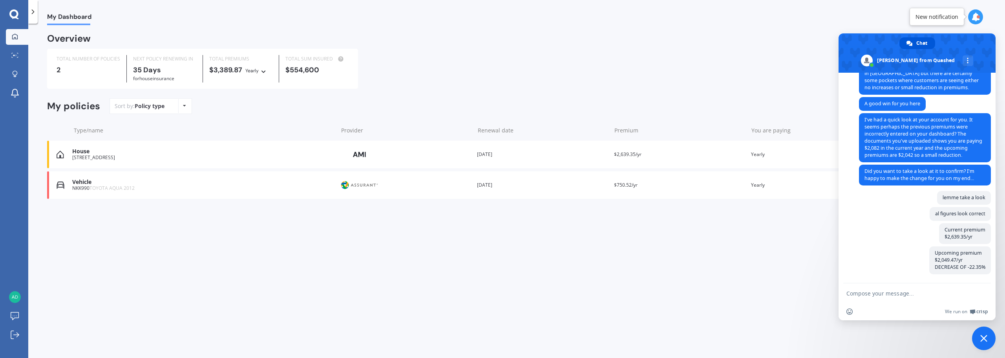
click at [489, 66] on div "TOTAL NUMBER OF POLICIES 2 NEXT POLICY RENEWING [DATE] for House insurance TOTA…" at bounding box center [516, 69] width 939 height 40
click at [11, 60] on link "Market Scan" at bounding box center [17, 56] width 22 height 16
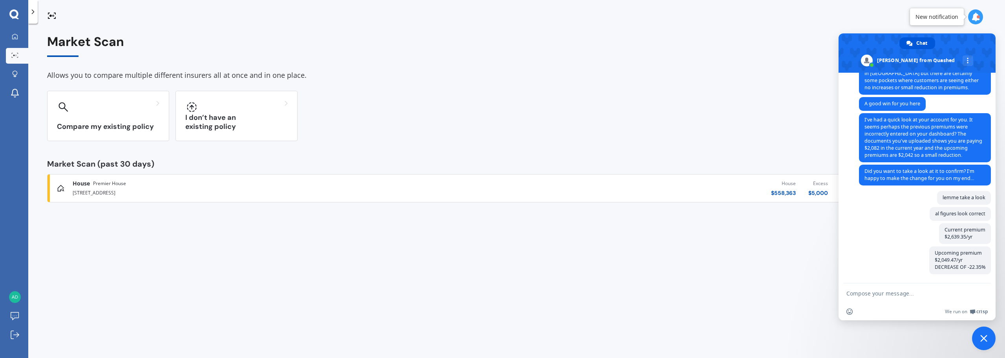
click at [143, 193] on div "[STREET_ADDRESS]" at bounding box center [259, 191] width 373 height 9
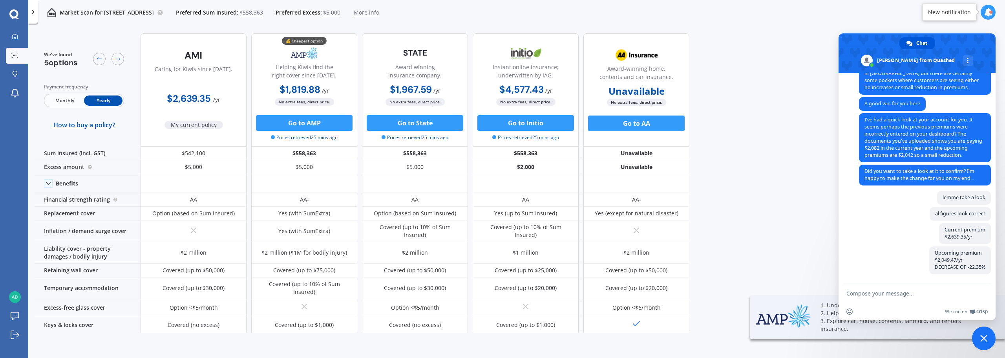
click at [867, 299] on form at bounding box center [908, 293] width 124 height 21
click at [861, 292] on textarea "Compose your message..." at bounding box center [908, 293] width 124 height 7
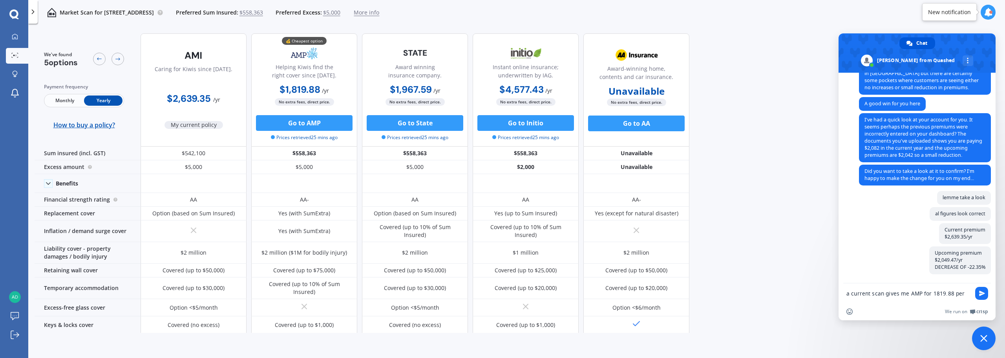
type textarea "a current scan gives me AMP for 1819.88 per year"
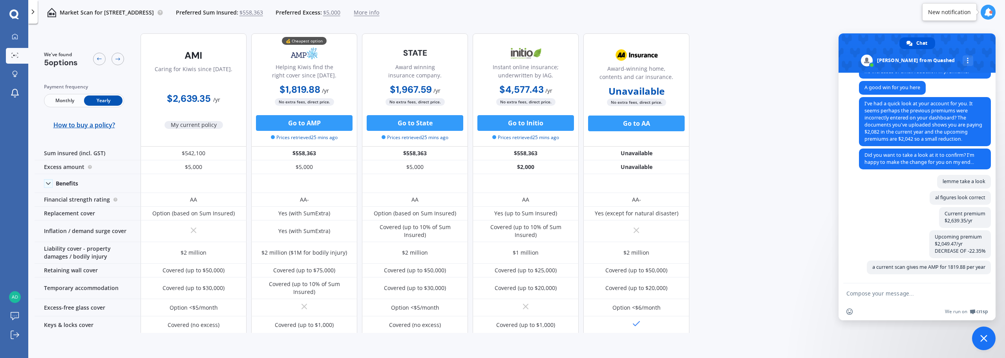
scroll to position [349, 0]
click at [897, 292] on textarea "a diff of 230" at bounding box center [908, 293] width 124 height 7
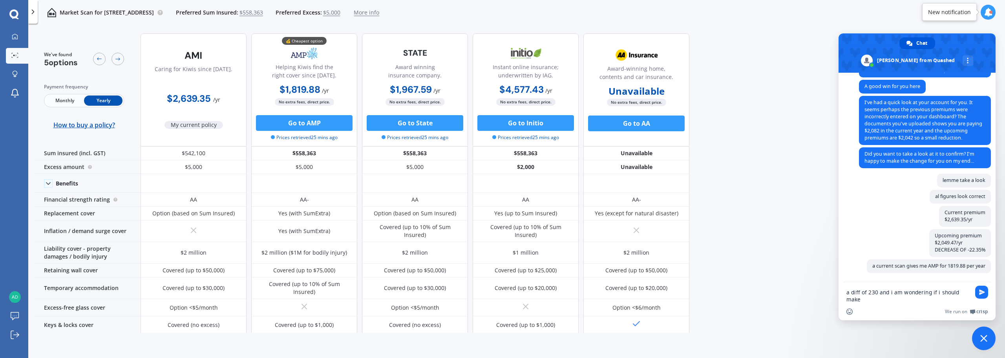
scroll to position [350, 0]
type textarea "a diff of 230 and i am wondering if i should make a switch"
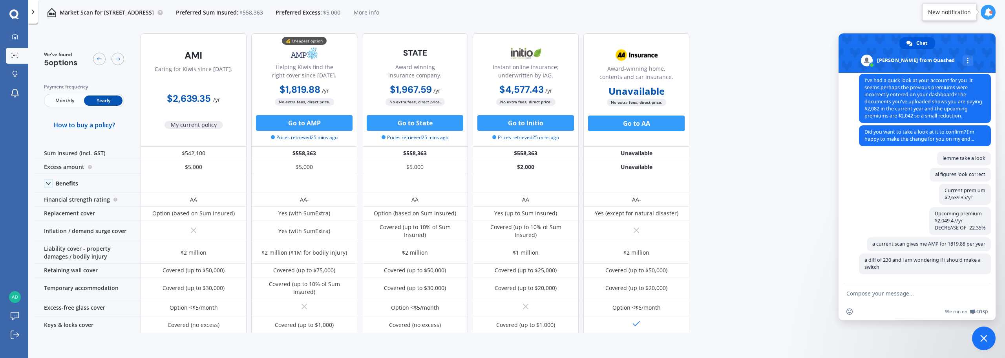
scroll to position [372, 0]
type textarea "have been with AMI for more than 5 years now"
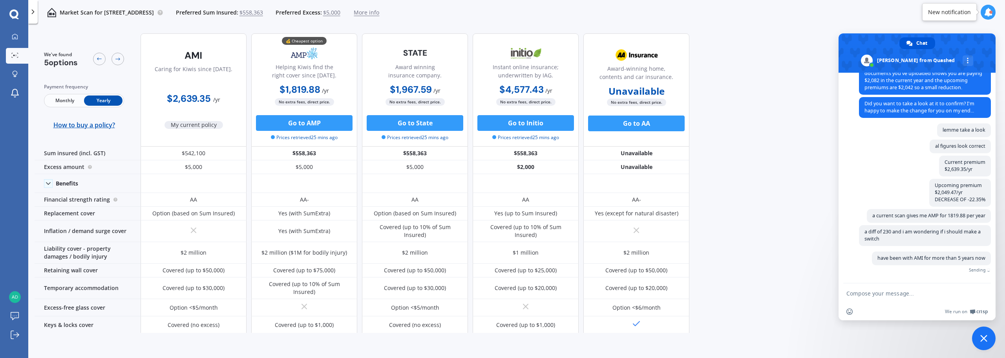
scroll to position [389, 0]
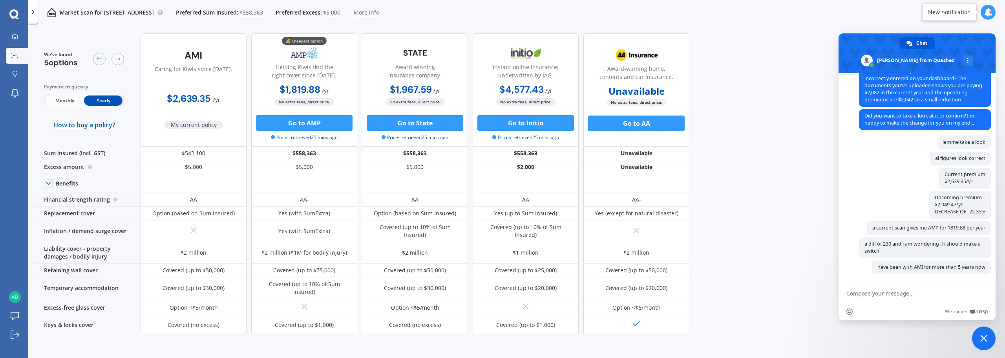
click at [864, 291] on textarea "Compose your message..." at bounding box center [908, 293] width 124 height 7
type textarea "AMI is AA rating and AMP is AA-"
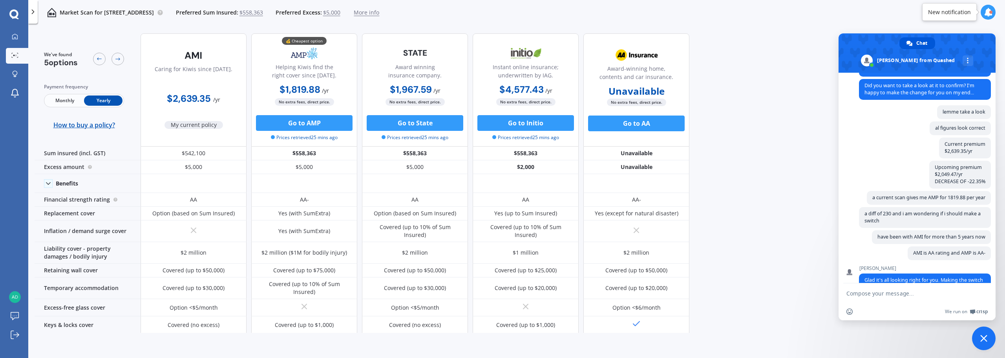
scroll to position [460, 0]
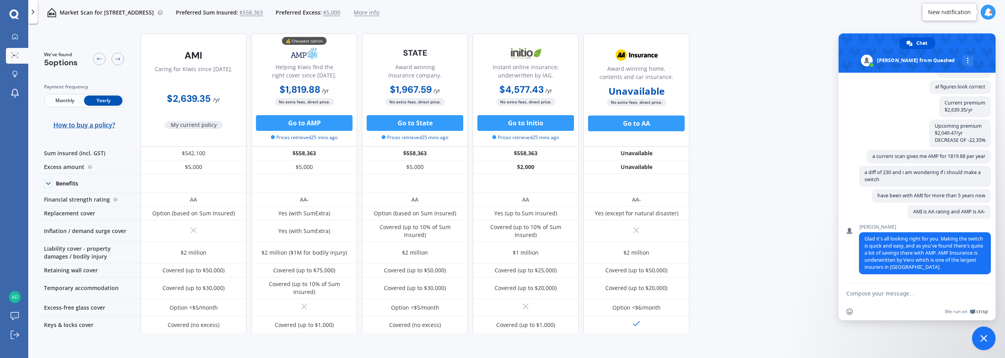
click at [906, 294] on textarea "Compose your message..." at bounding box center [908, 293] width 124 height 7
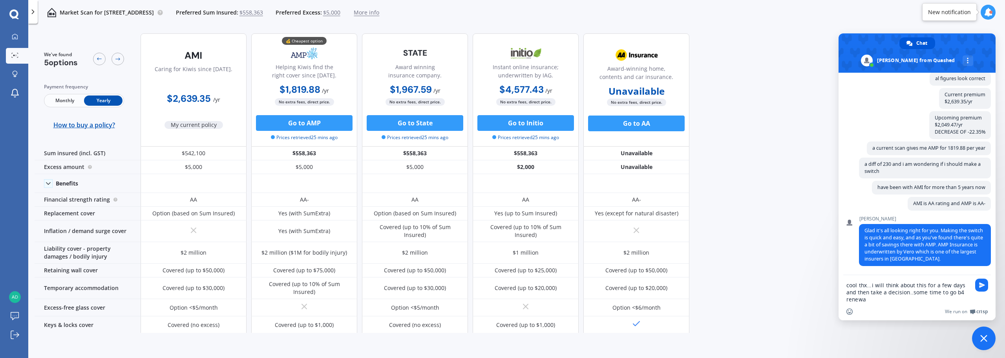
type textarea "cool thx...i will think about this for a few days and then take a decision..som…"
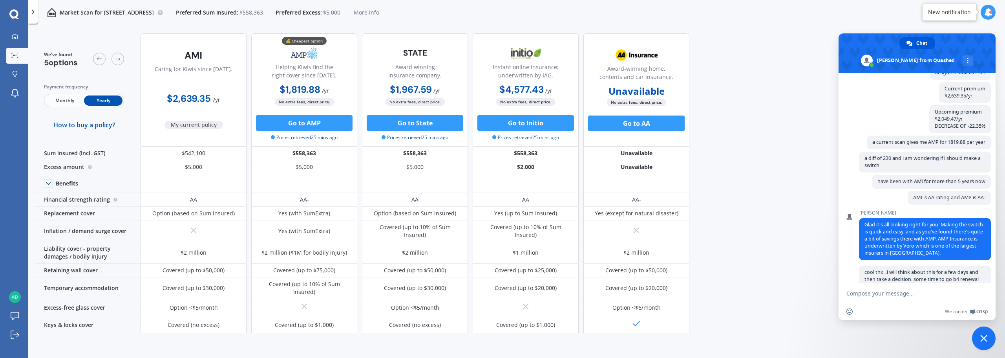
scroll to position [495, 0]
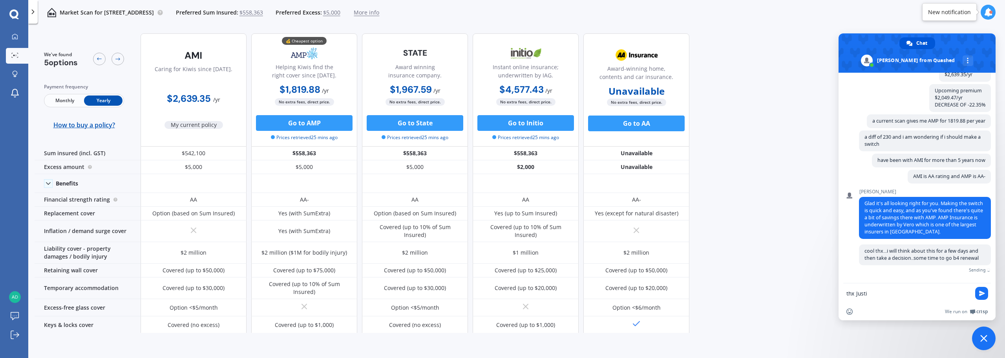
type textarea "thx [PERSON_NAME]"
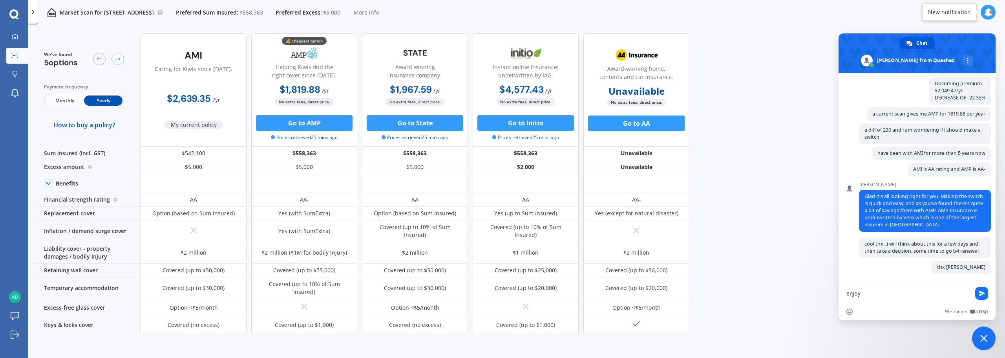
scroll to position [502, 0]
type textarea "enjoy the day."
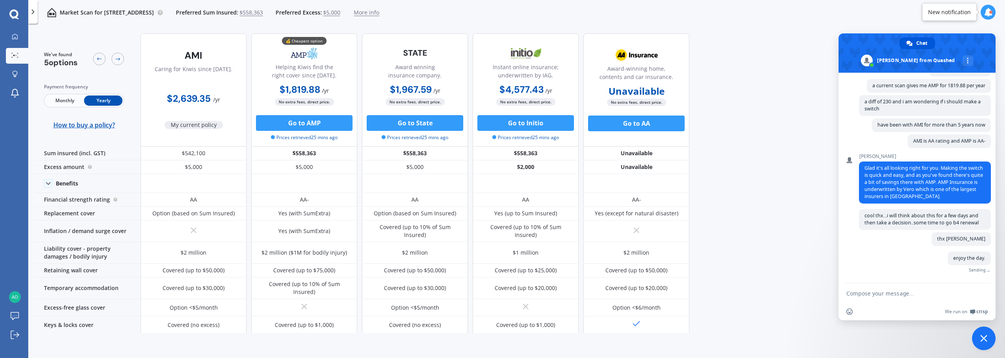
scroll to position [518, 0]
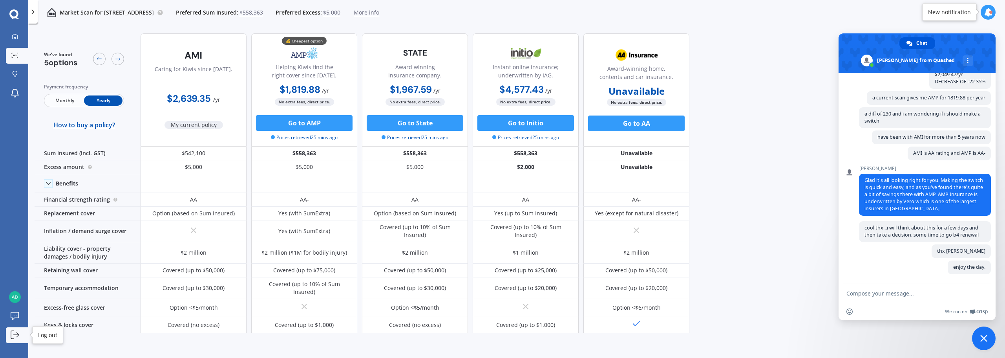
click at [13, 339] on link "Log out" at bounding box center [17, 335] width 22 height 16
